Goal: Communication & Community: Connect with others

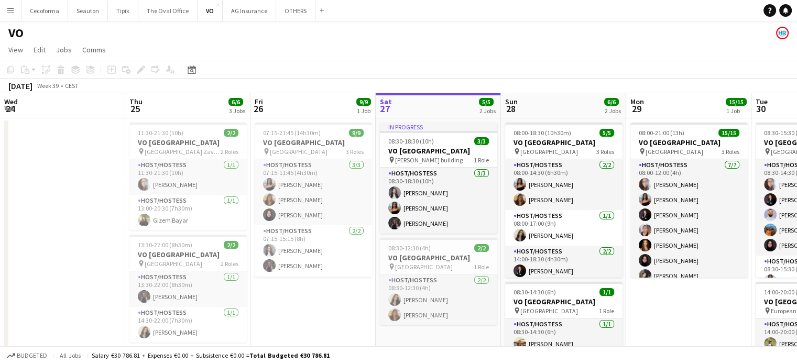
scroll to position [0, 250]
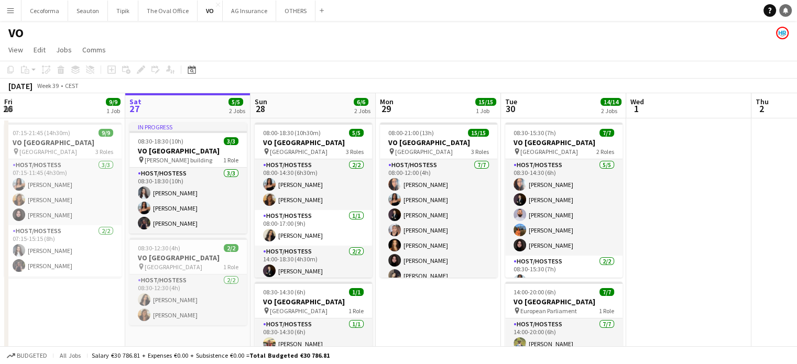
click at [787, 12] on icon "Notifications" at bounding box center [785, 10] width 6 height 6
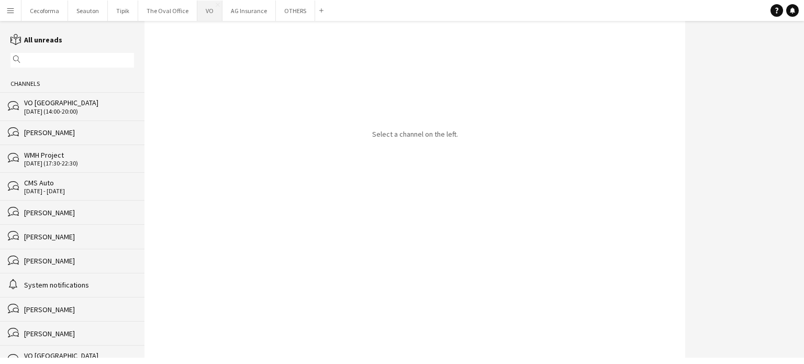
click at [202, 14] on button "VO Close" at bounding box center [209, 11] width 25 height 20
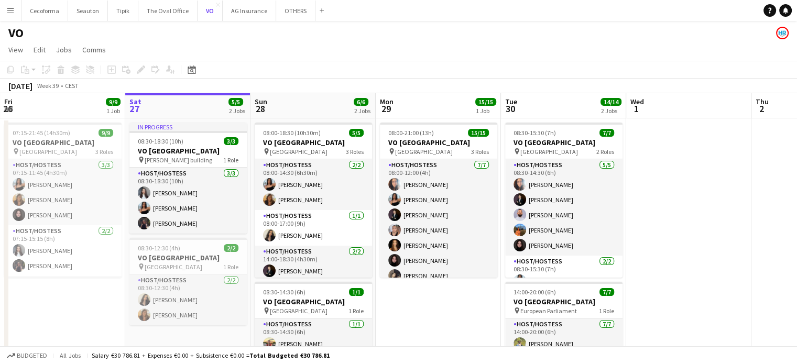
scroll to position [52, 0]
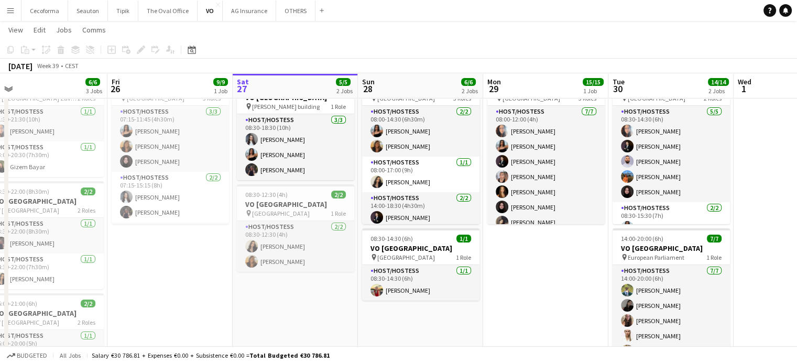
drag, startPoint x: 90, startPoint y: 278, endPoint x: 198, endPoint y: 291, distance: 108.6
click at [198, 291] on app-calendar-viewport "Tue 23 Wed 24 Thu 25 6/6 3 Jobs Fri 26 9/9 1 Job Sat 27 5/5 2 Jobs Sun 28 6/6 2…" at bounding box center [398, 206] width 797 height 436
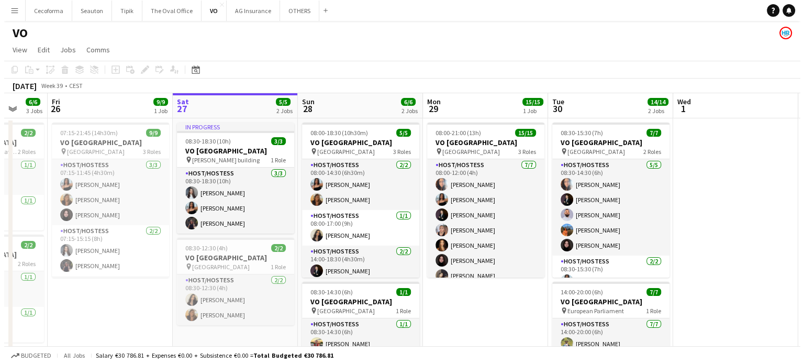
scroll to position [0, 220]
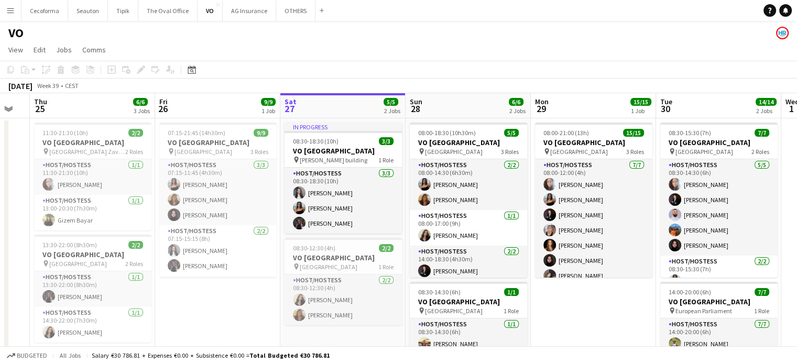
drag, startPoint x: 172, startPoint y: 315, endPoint x: 337, endPoint y: 305, distance: 165.8
click at [337, 305] on app-calendar-viewport "Tue 23 Wed 24 Thu 25 6/6 3 Jobs Fri 26 9/9 1 Job Sat 27 5/5 2 Jobs Sun 28 6/6 2…" at bounding box center [398, 285] width 797 height 385
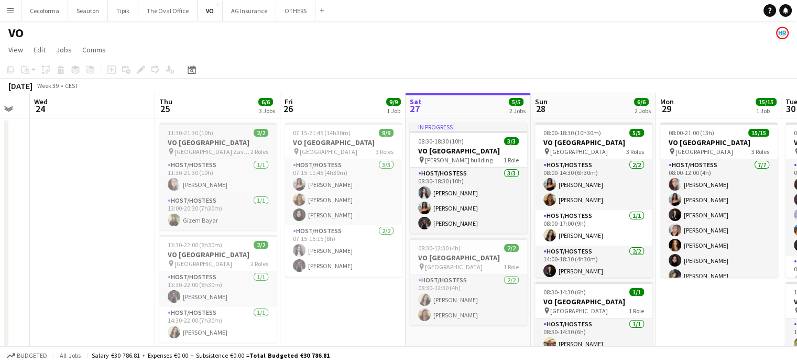
click at [185, 138] on h3 "VO [GEOGRAPHIC_DATA]" at bounding box center [217, 142] width 117 height 9
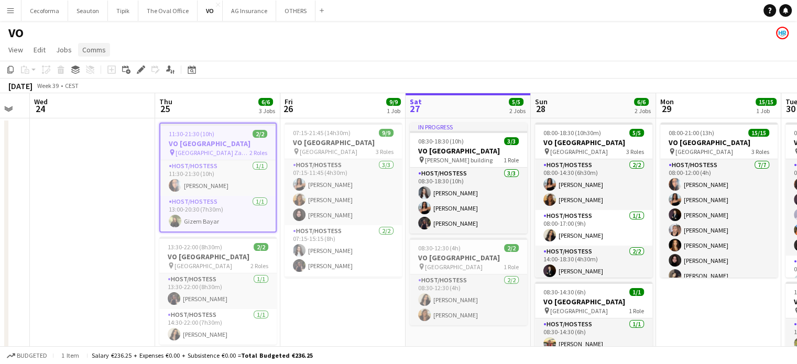
click at [90, 48] on span "Comms" at bounding box center [94, 49] width 24 height 9
click at [97, 96] on span "Create chat" at bounding box center [104, 94] width 37 height 9
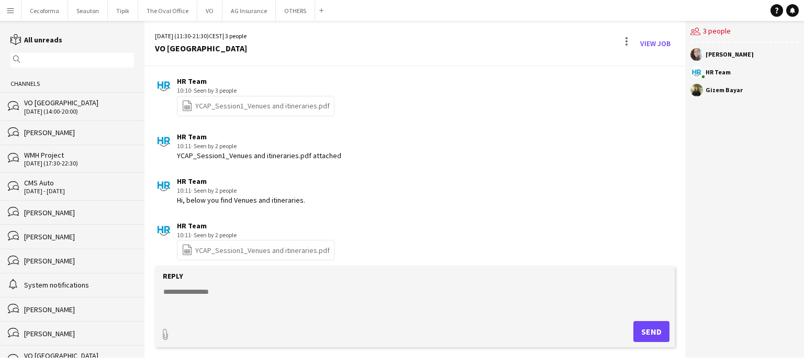
scroll to position [123, 0]
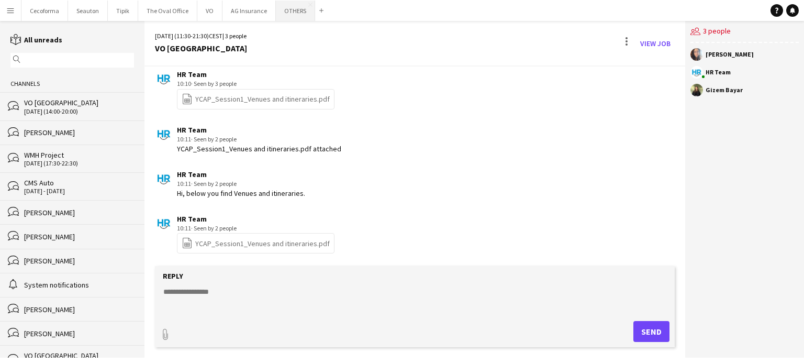
click at [284, 14] on button "OTHERS Close" at bounding box center [295, 11] width 39 height 20
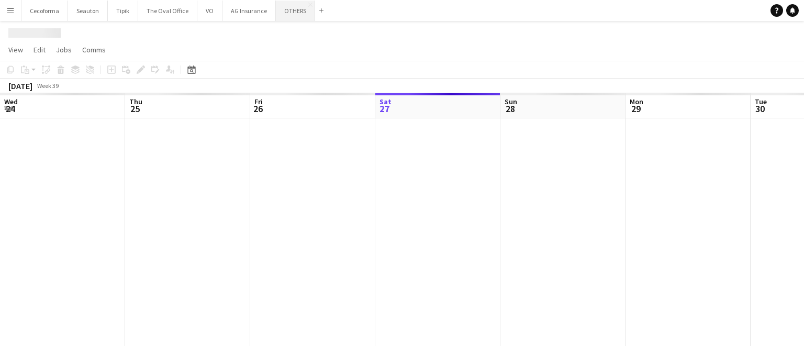
scroll to position [0, 250]
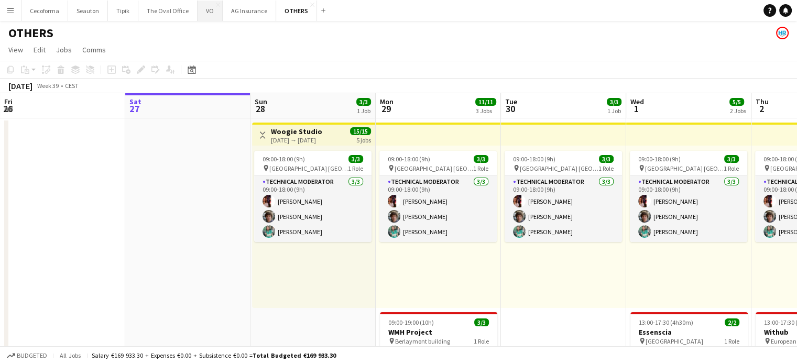
click at [201, 12] on button "VO Close" at bounding box center [209, 11] width 25 height 20
